Goal: Task Accomplishment & Management: Complete application form

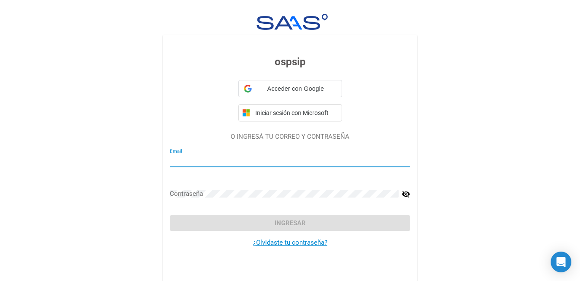
click at [175, 168] on div "Email" at bounding box center [290, 161] width 241 height 27
click at [174, 163] on input "Email" at bounding box center [290, 160] width 241 height 8
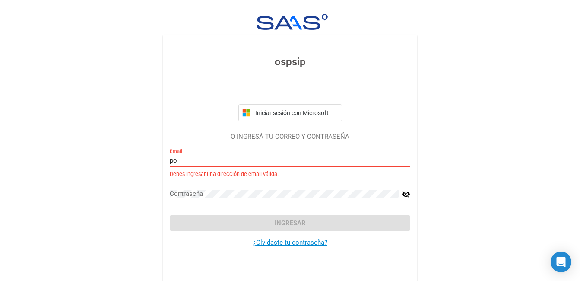
type input "[EMAIL_ADDRESS][DOMAIN_NAME]"
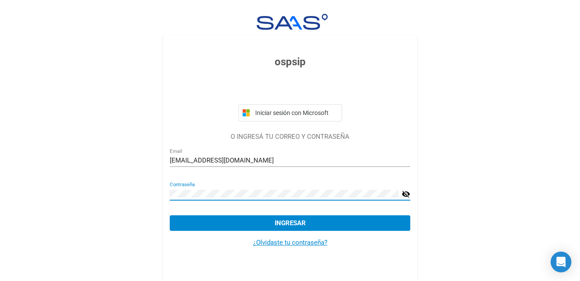
click at [294, 227] on span "Ingresar" at bounding box center [290, 223] width 31 height 8
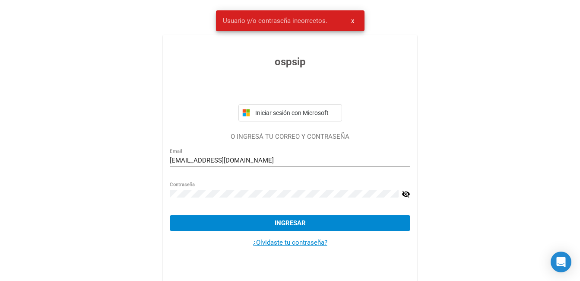
click at [406, 195] on mat-icon "visibility_off" at bounding box center [406, 194] width 9 height 10
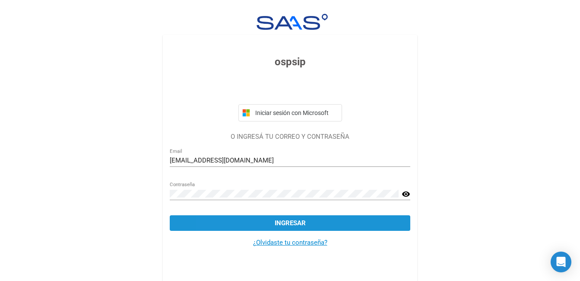
click at [248, 216] on button "Ingresar" at bounding box center [290, 223] width 241 height 16
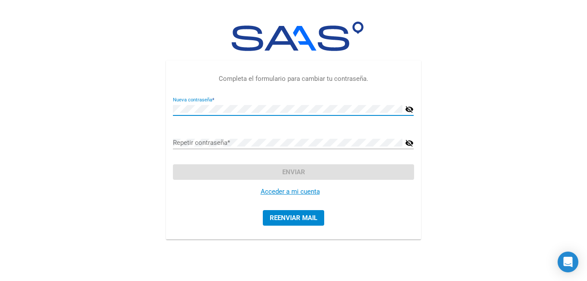
click at [291, 222] on button "Reenviar mail" at bounding box center [293, 218] width 61 height 16
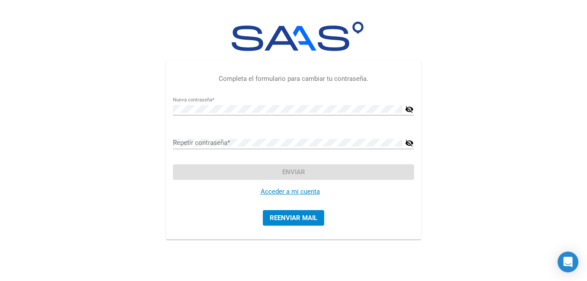
click at [282, 191] on link "Acceder a mi cuenta" at bounding box center [290, 192] width 59 height 8
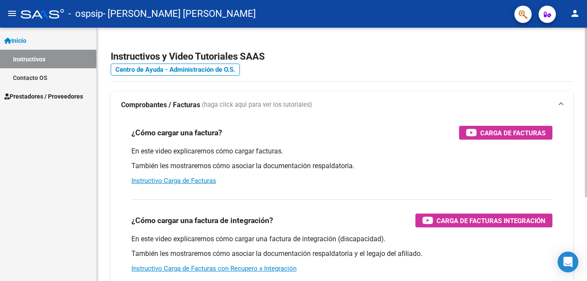
click at [249, 148] on p "En este video explicaremos cómo cargar facturas." at bounding box center [341, 151] width 421 height 10
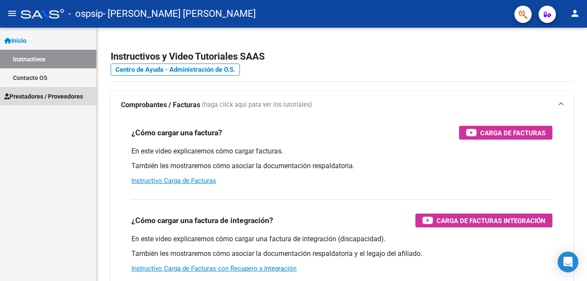
click at [75, 96] on span "Prestadores / Proveedores" at bounding box center [43, 97] width 79 height 10
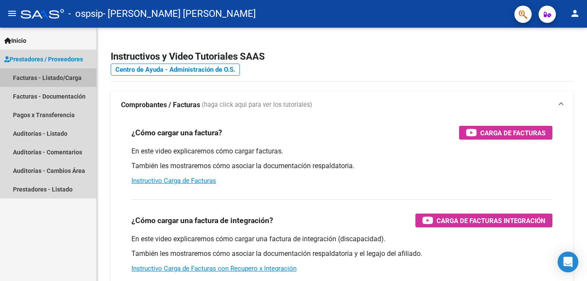
click at [65, 79] on link "Facturas - Listado/Carga" at bounding box center [48, 77] width 96 height 19
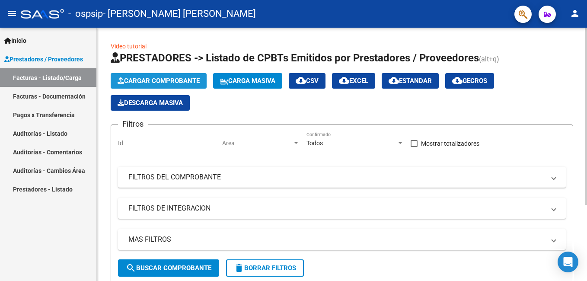
click at [164, 83] on span "Cargar Comprobante" at bounding box center [159, 81] width 82 height 8
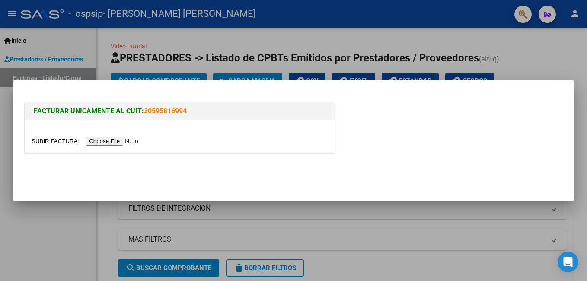
click at [120, 141] on input "file" at bounding box center [86, 141] width 109 height 9
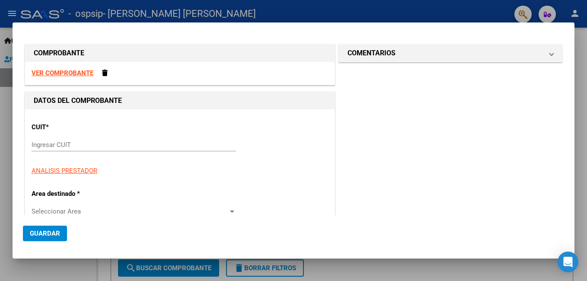
click at [39, 145] on input "Ingresar CUIT" at bounding box center [134, 145] width 204 height 8
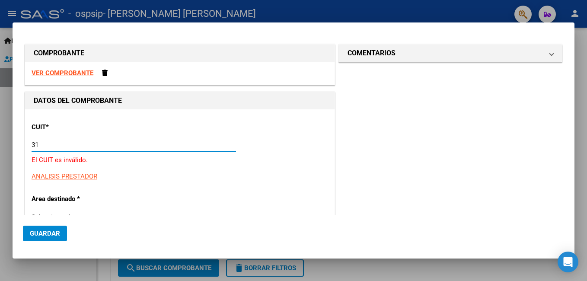
type input "3"
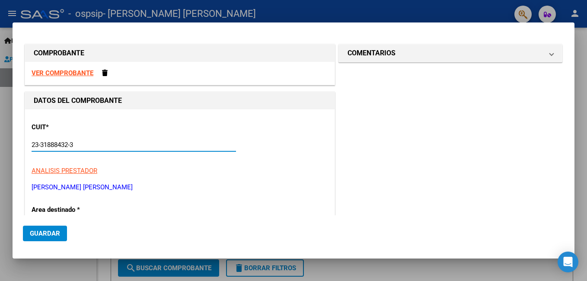
type input "23-31888432-3"
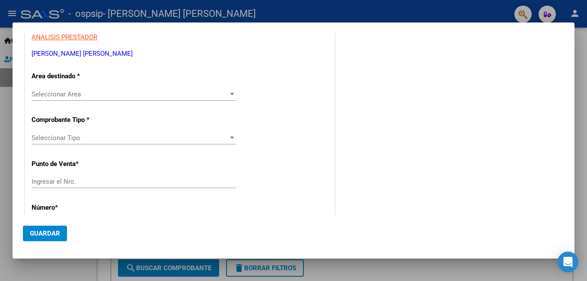
scroll to position [138, 0]
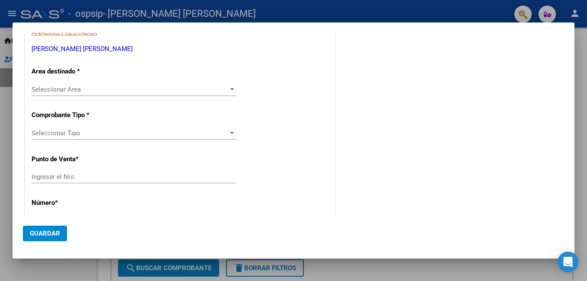
click at [230, 87] on div at bounding box center [232, 89] width 8 height 7
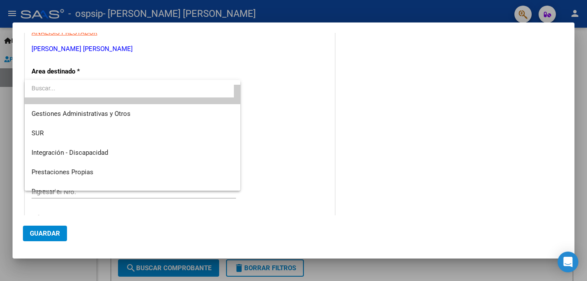
scroll to position [0, 0]
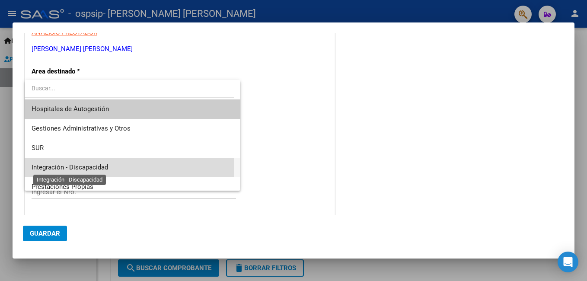
click at [87, 166] on span "Integración - Discapacidad" at bounding box center [70, 167] width 76 height 8
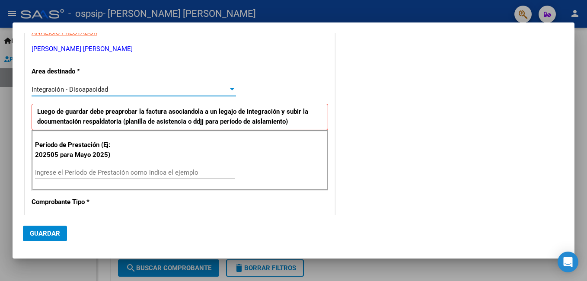
click at [59, 173] on input "Ingrese el Período de Prestación como indica el ejemplo" at bounding box center [135, 173] width 200 height 8
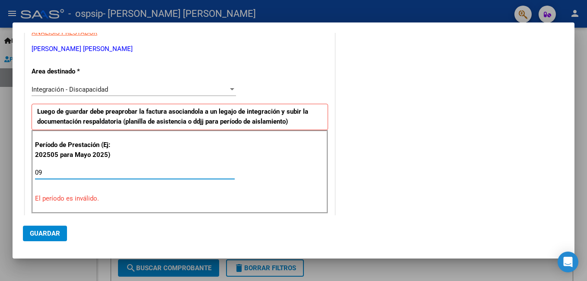
type input "0"
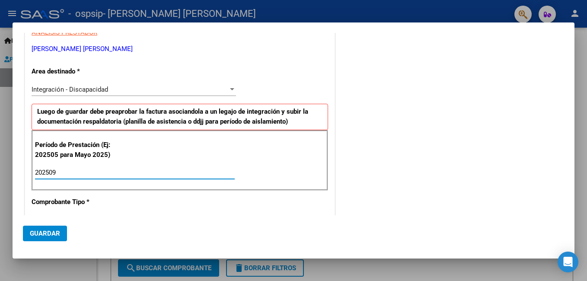
type input "202509"
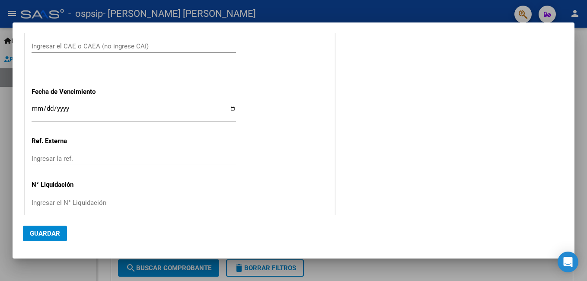
scroll to position [546, 0]
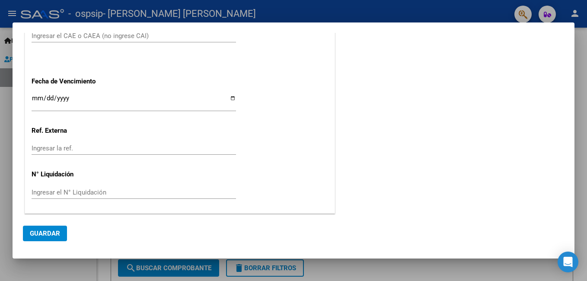
click at [43, 228] on button "Guardar" at bounding box center [45, 234] width 44 height 16
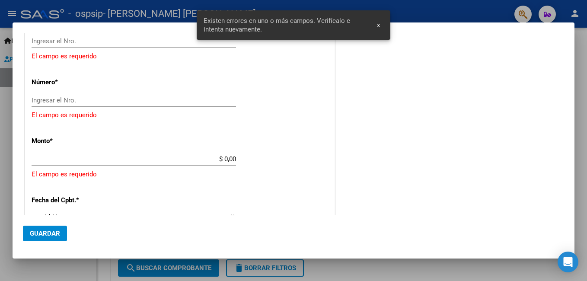
scroll to position [230, 0]
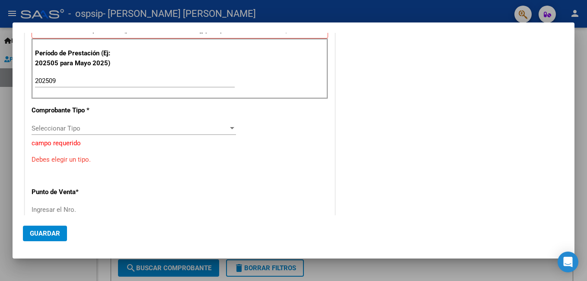
click at [231, 127] on div at bounding box center [232, 128] width 4 height 2
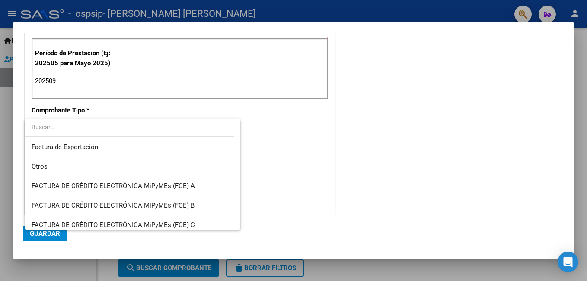
scroll to position [259, 0]
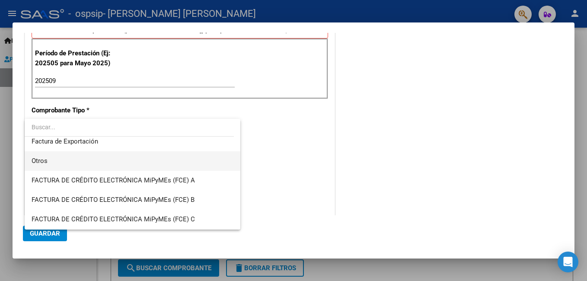
click at [48, 160] on span "Otros" at bounding box center [133, 160] width 202 height 19
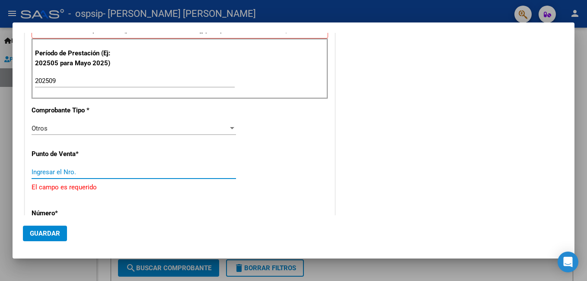
click at [51, 173] on input "Ingresar el Nro." at bounding box center [134, 172] width 204 height 8
click at [79, 175] on input "Ingresar el Nro." at bounding box center [134, 172] width 204 height 8
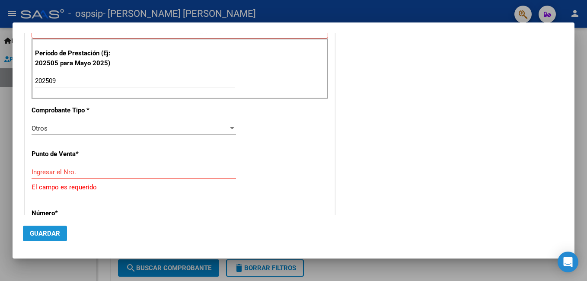
click at [58, 232] on span "Guardar" at bounding box center [45, 233] width 30 height 8
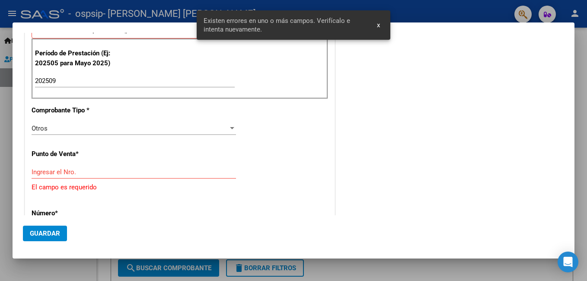
scroll to position [277, 0]
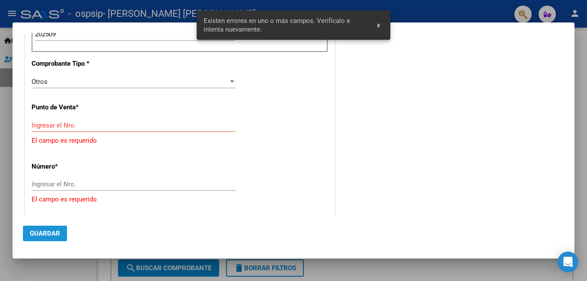
click at [58, 232] on span "Guardar" at bounding box center [45, 233] width 30 height 8
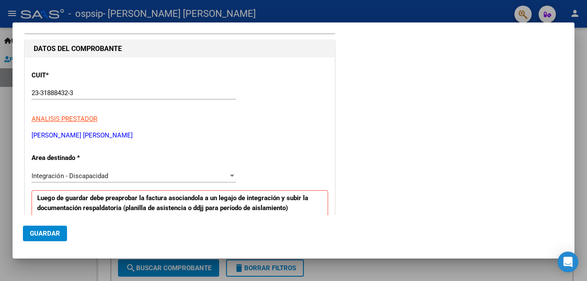
scroll to position [44, 0]
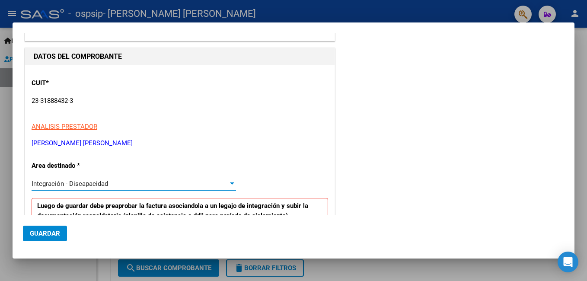
click at [231, 183] on div at bounding box center [232, 183] width 4 height 2
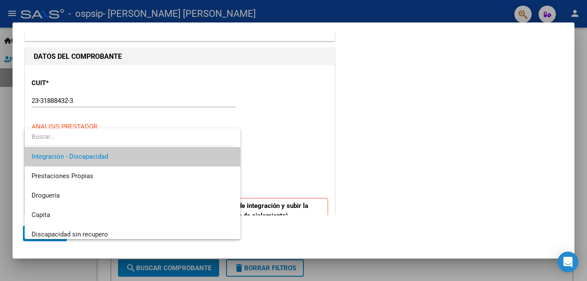
scroll to position [67, 0]
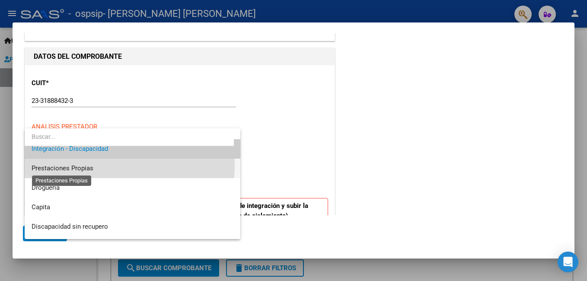
click at [90, 166] on span "Prestaciones Propias" at bounding box center [63, 168] width 62 height 8
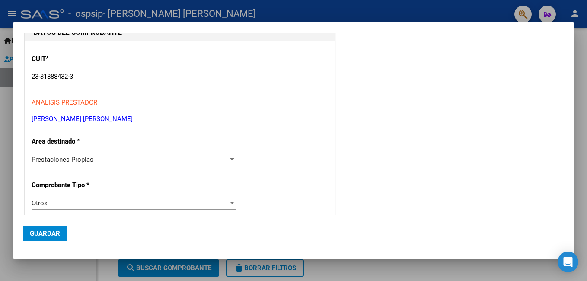
scroll to position [86, 0]
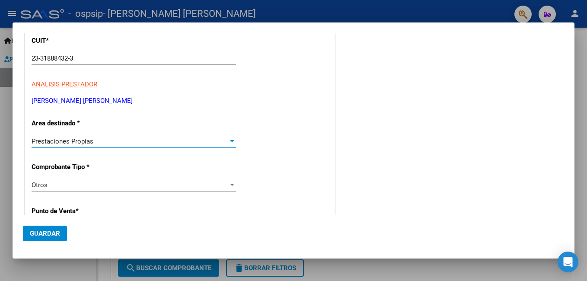
click at [232, 140] on div at bounding box center [232, 141] width 8 height 7
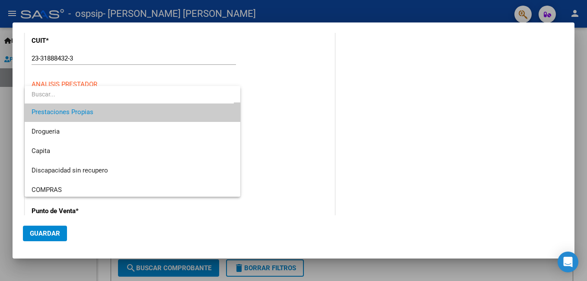
scroll to position [84, 0]
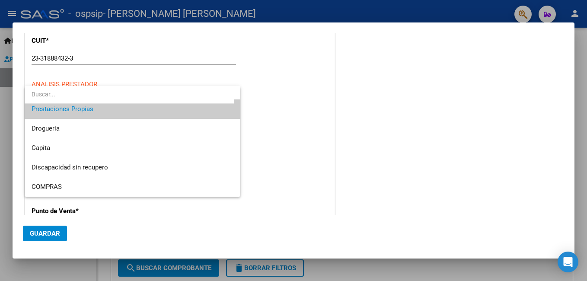
click at [32, 93] on input "dropdown search" at bounding box center [129, 94] width 209 height 18
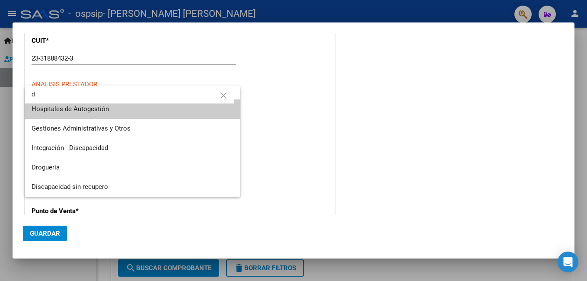
scroll to position [0, 0]
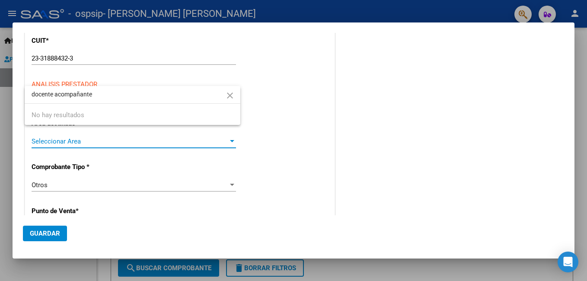
click at [54, 95] on input "docente acompañante" at bounding box center [133, 94] width 216 height 18
type input "acompañante"
click at [64, 114] on div "No hay resultados" at bounding box center [133, 115] width 216 height 33
click at [232, 96] on mat-icon "close" at bounding box center [230, 95] width 10 height 10
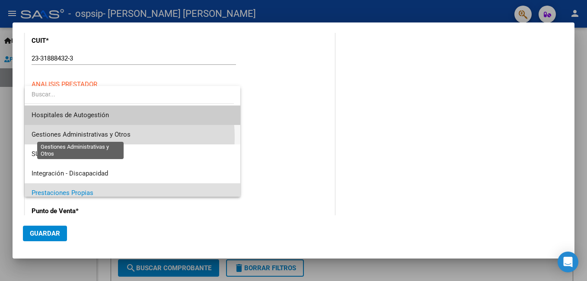
click at [96, 137] on span "Gestiones Administrativas y Otros" at bounding box center [81, 135] width 99 height 8
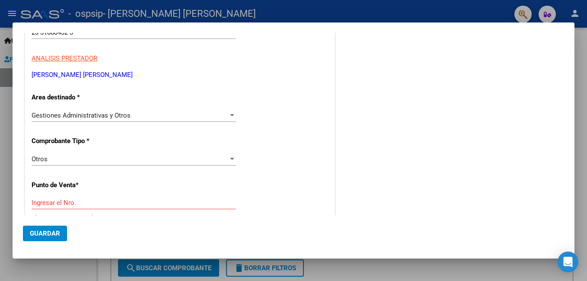
scroll to position [96, 0]
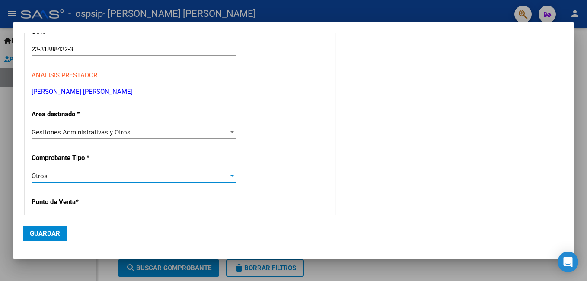
click at [230, 176] on div at bounding box center [232, 176] width 4 height 2
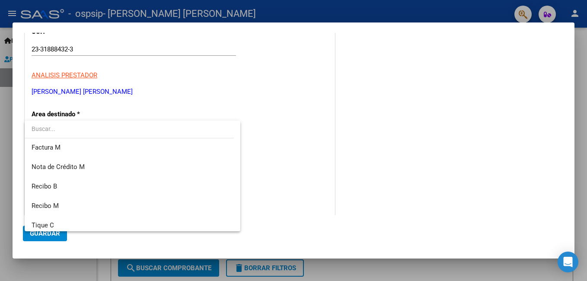
scroll to position [156, 0]
click at [236, 231] on div at bounding box center [293, 140] width 587 height 281
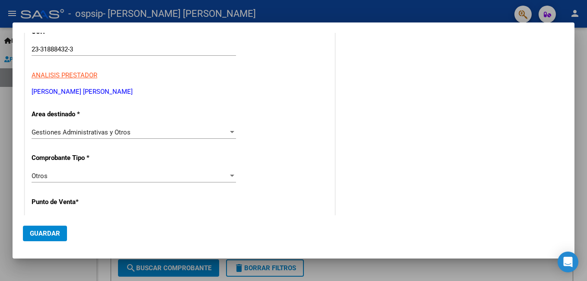
click at [236, 231] on mat-dialog-actions "Guardar" at bounding box center [293, 231] width 541 height 33
drag, startPoint x: 236, startPoint y: 231, endPoint x: 229, endPoint y: 178, distance: 53.1
click at [229, 178] on div at bounding box center [232, 175] width 8 height 7
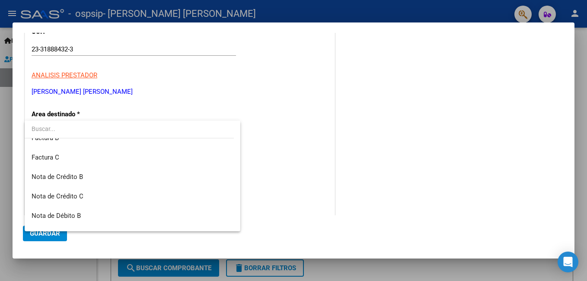
scroll to position [0, 0]
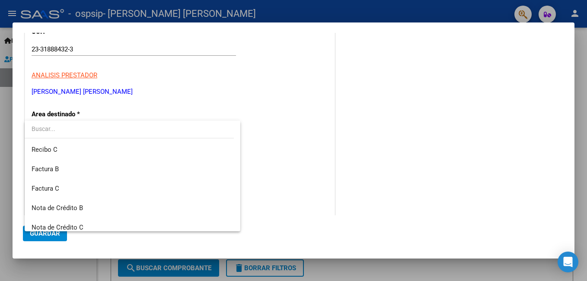
click at [274, 162] on div at bounding box center [293, 140] width 587 height 281
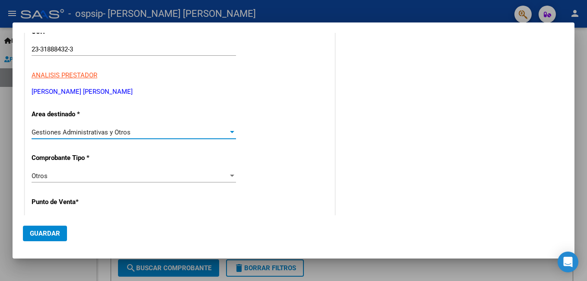
click at [230, 131] on div at bounding box center [232, 132] width 4 height 2
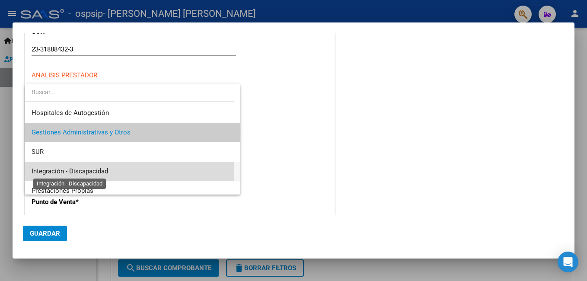
click at [105, 171] on span "Integración - Discapacidad" at bounding box center [70, 171] width 76 height 8
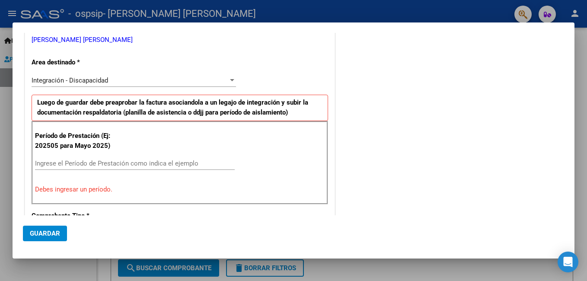
scroll to position [165, 0]
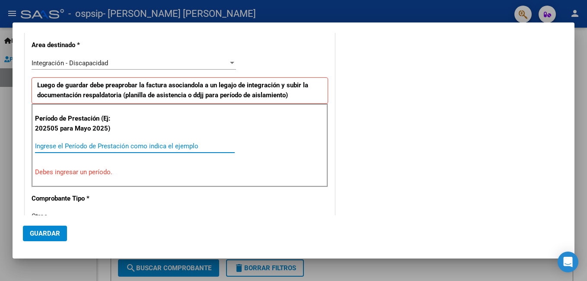
click at [39, 146] on input "Ingrese el Período de Prestación como indica el ejemplo" at bounding box center [135, 146] width 200 height 8
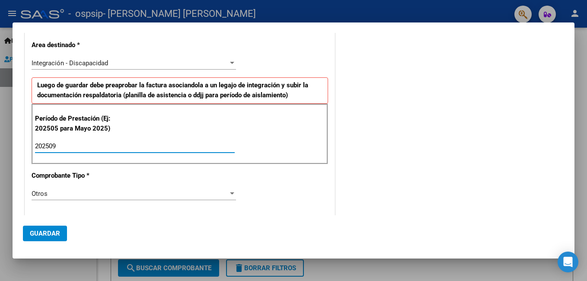
type input "202509"
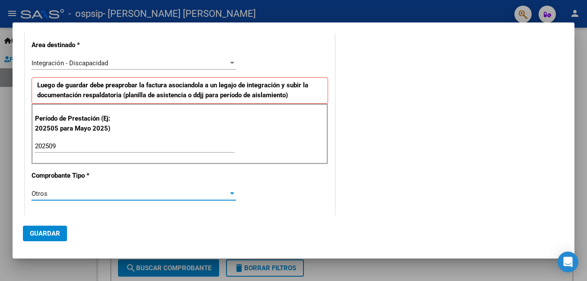
click at [230, 192] on div at bounding box center [232, 193] width 4 height 2
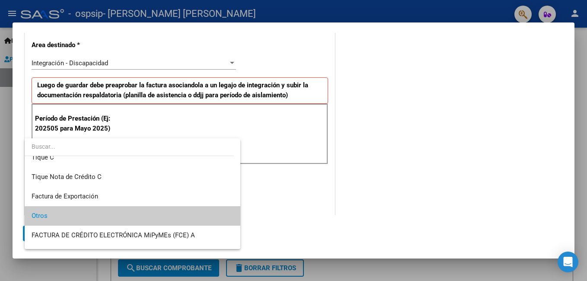
scroll to position [207, 0]
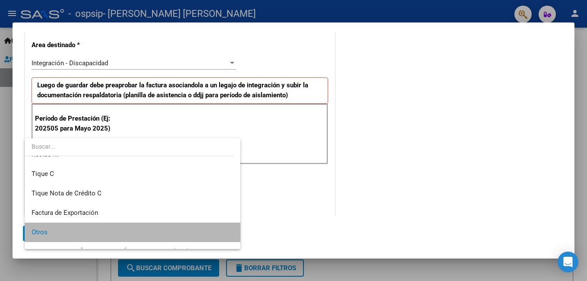
click at [156, 235] on span "Otros" at bounding box center [133, 232] width 202 height 19
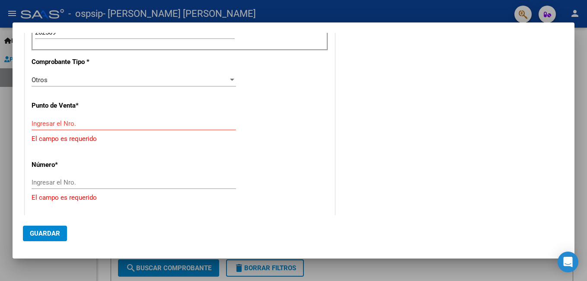
scroll to position [286, 0]
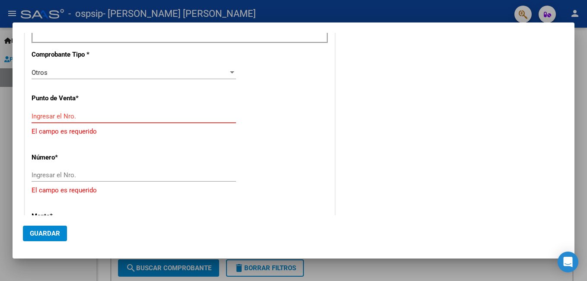
click at [76, 117] on input "Ingresar el Nro." at bounding box center [134, 116] width 204 height 8
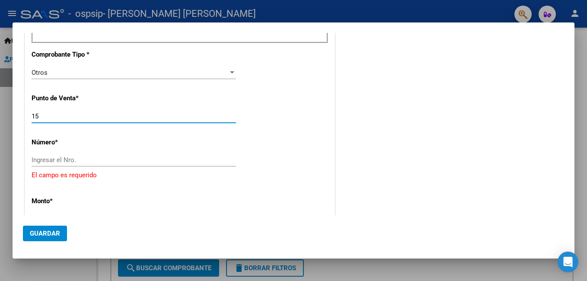
type input "1"
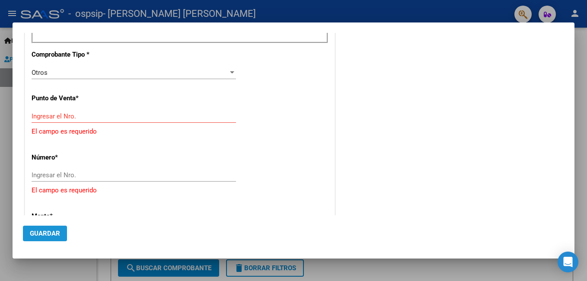
click at [59, 234] on span "Guardar" at bounding box center [45, 233] width 30 height 8
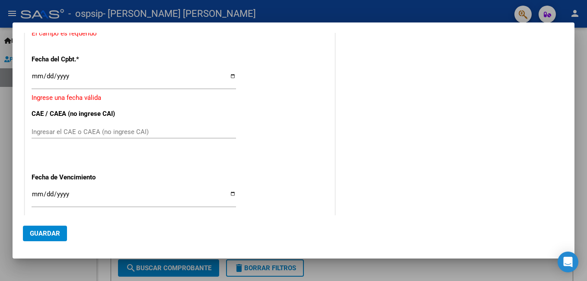
scroll to position [519, 0]
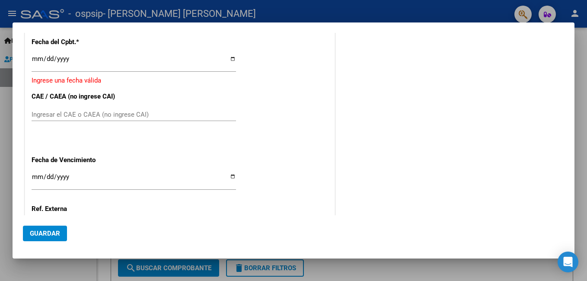
click at [570, 216] on mat-dialog-container "COMPROBANTE VER COMPROBANTE DATOS DEL COMPROBANTE CUIT * 23-31888432-3 Ingresar…" at bounding box center [294, 140] width 562 height 236
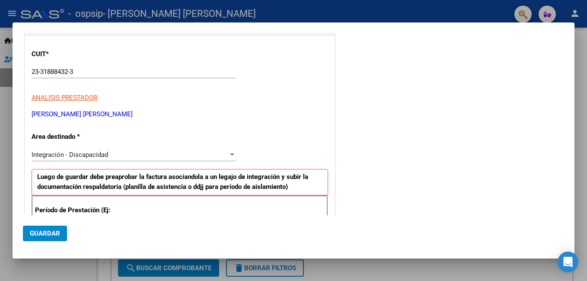
scroll to position [0, 0]
